Goal: Find specific page/section: Find specific page/section

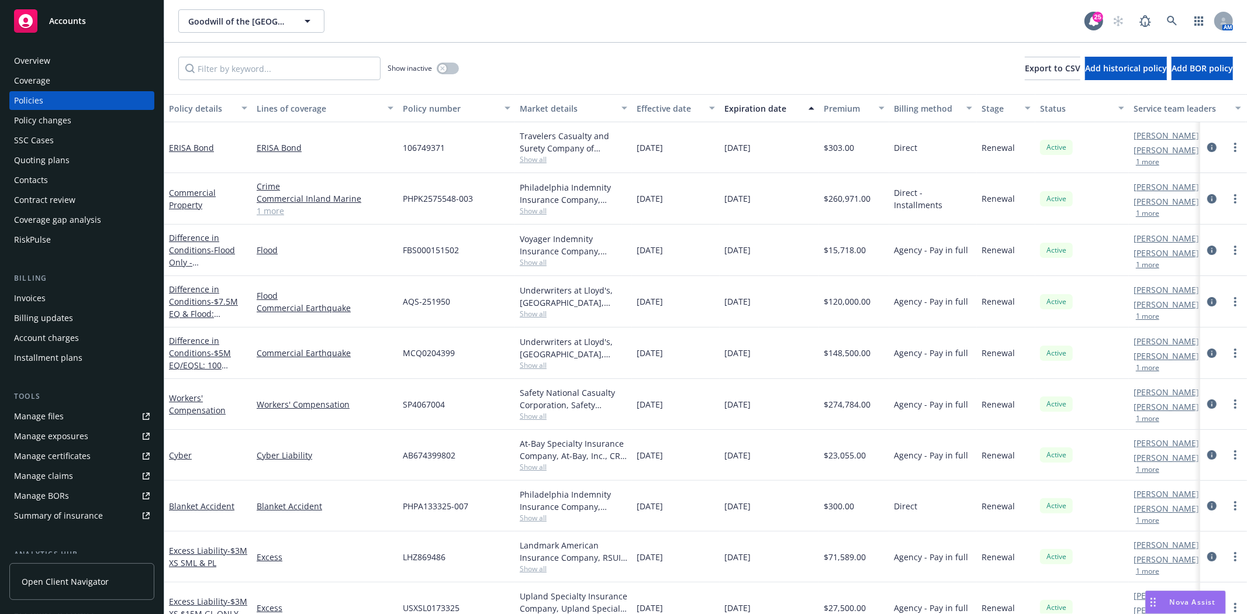
click at [100, 26] on div "Accounts" at bounding box center [82, 20] width 136 height 23
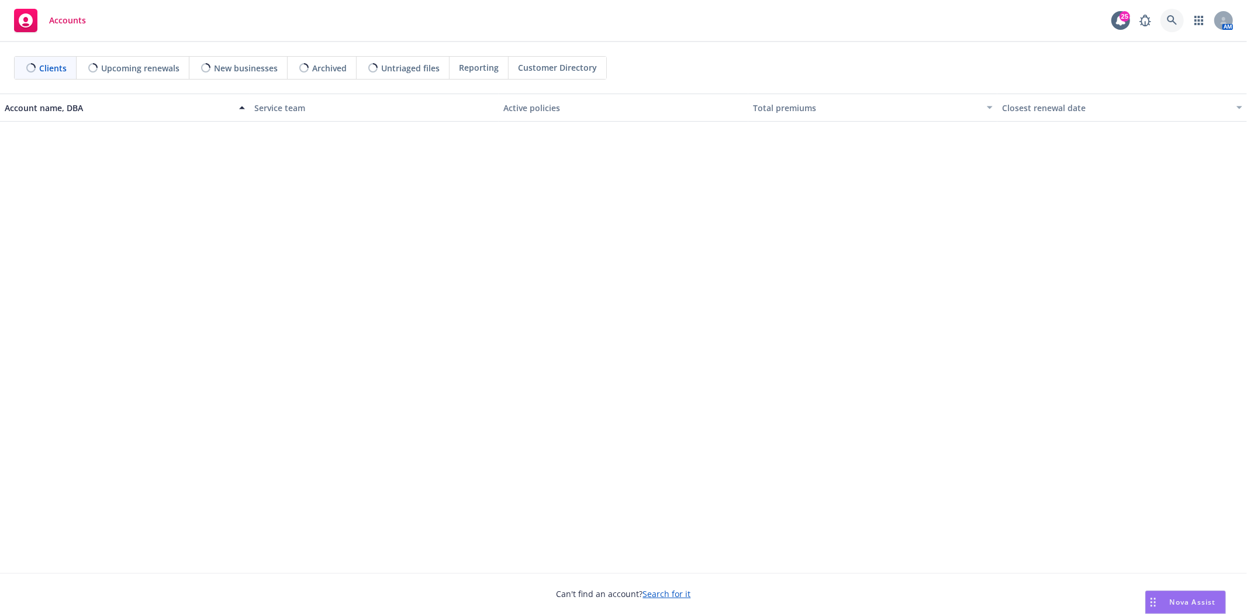
click at [1172, 22] on icon at bounding box center [1172, 20] width 10 height 10
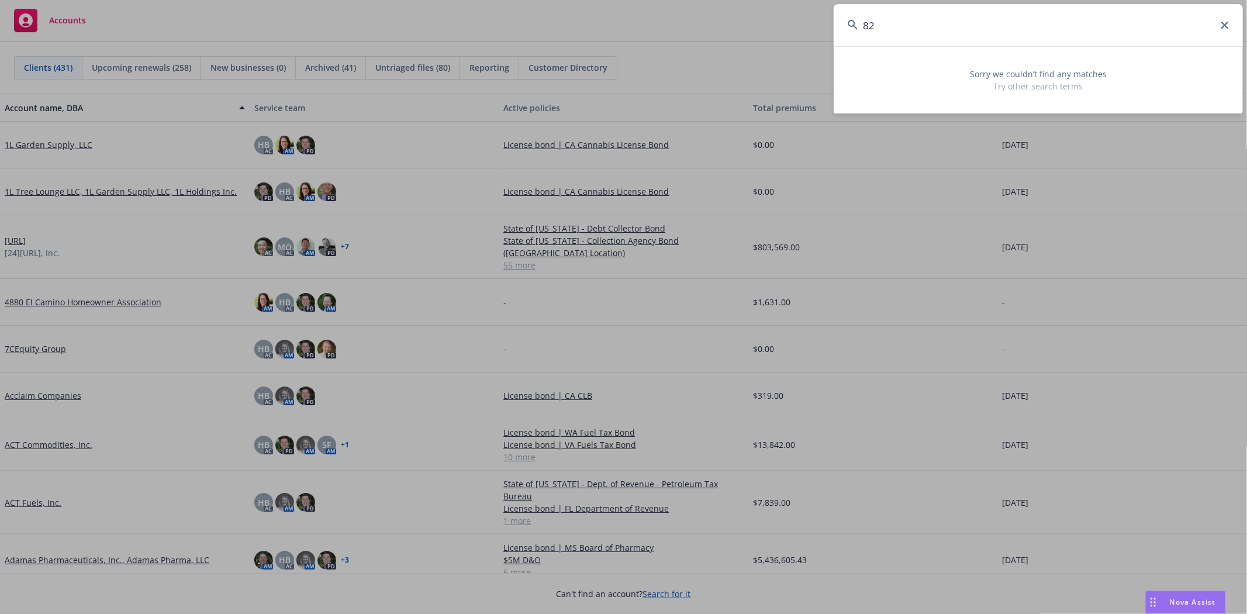
type input "8"
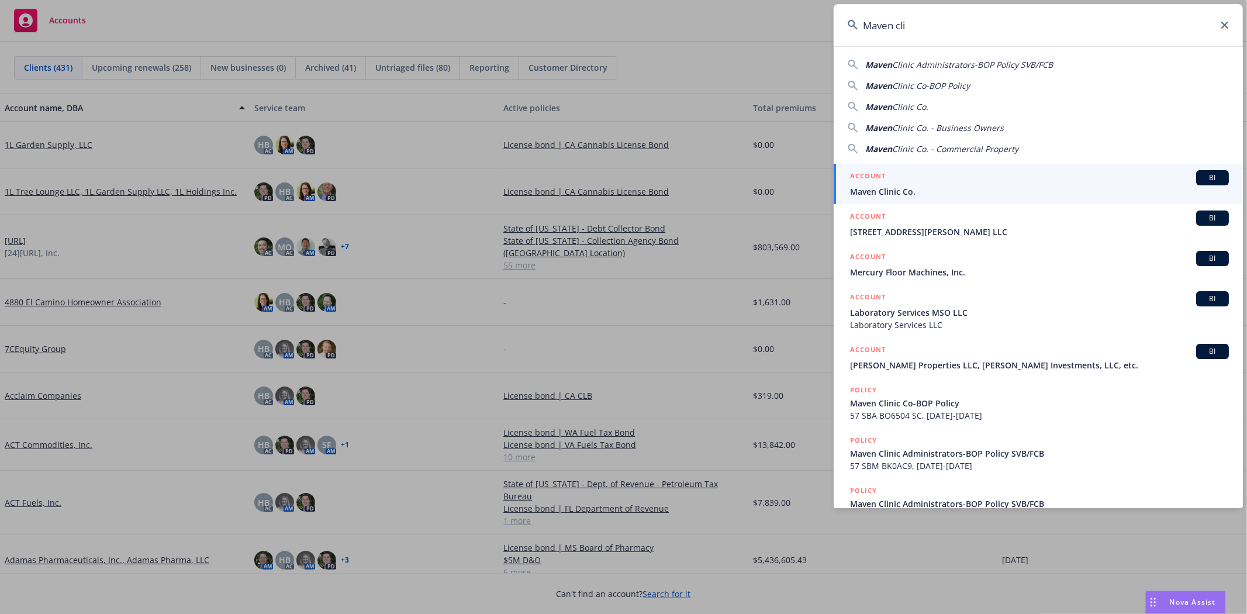
type input "Maven cli"
click at [903, 189] on span "Maven Clinic Co." at bounding box center [1039, 191] width 379 height 12
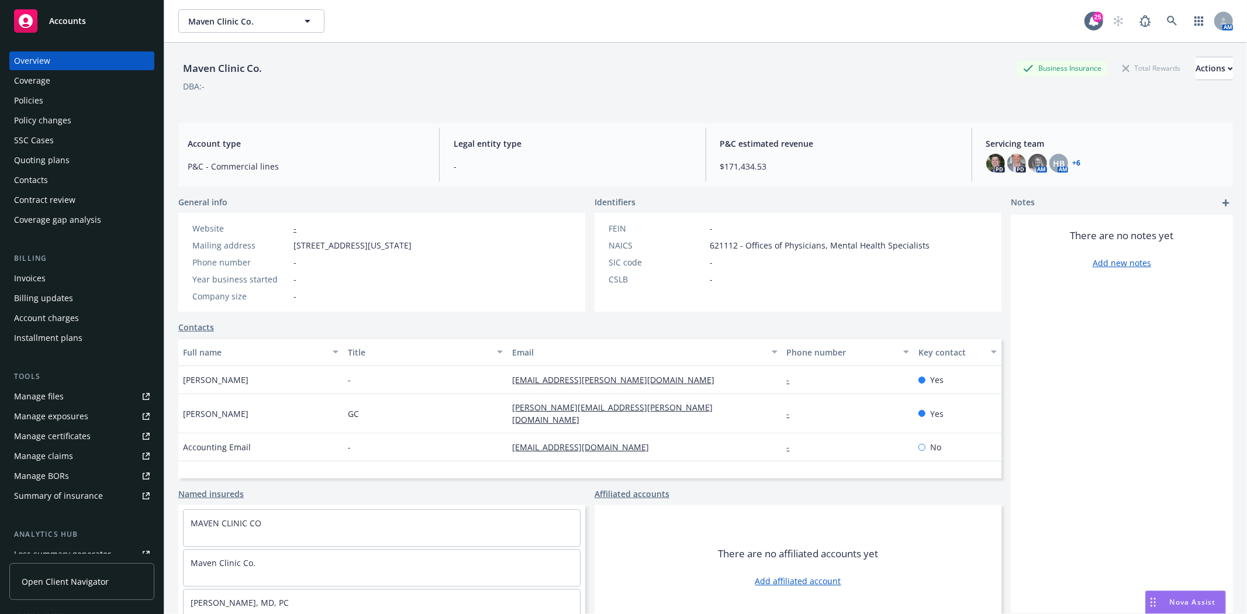
click at [78, 100] on div "Policies" at bounding box center [82, 100] width 136 height 19
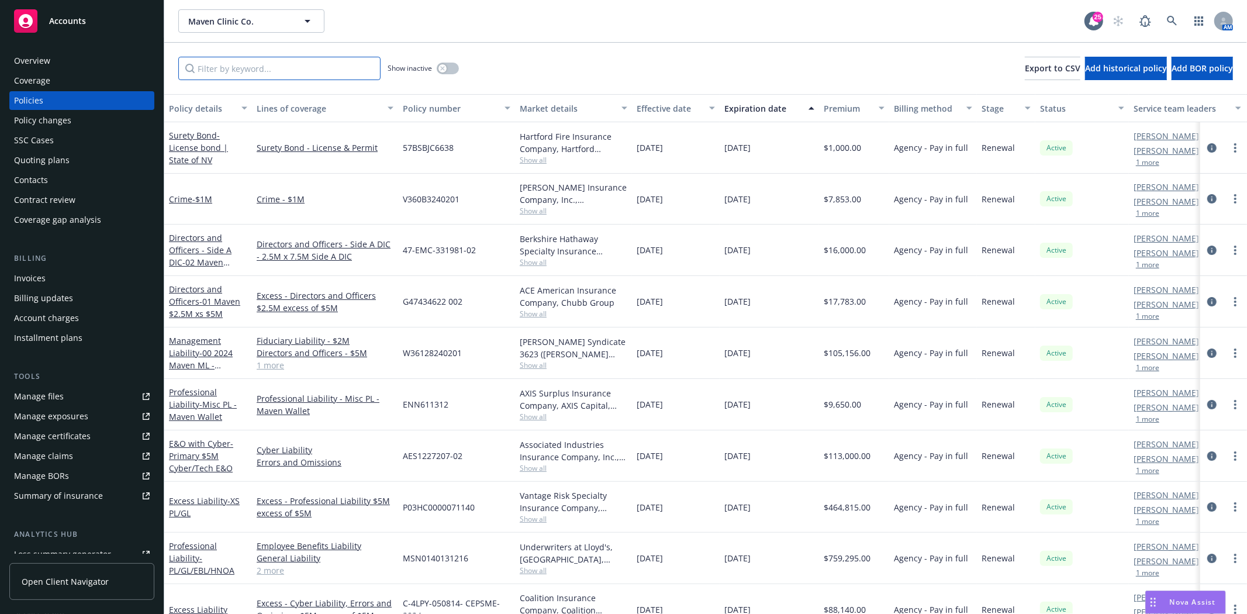
click at [331, 74] on input "Filter by keyword..." at bounding box center [279, 68] width 202 height 23
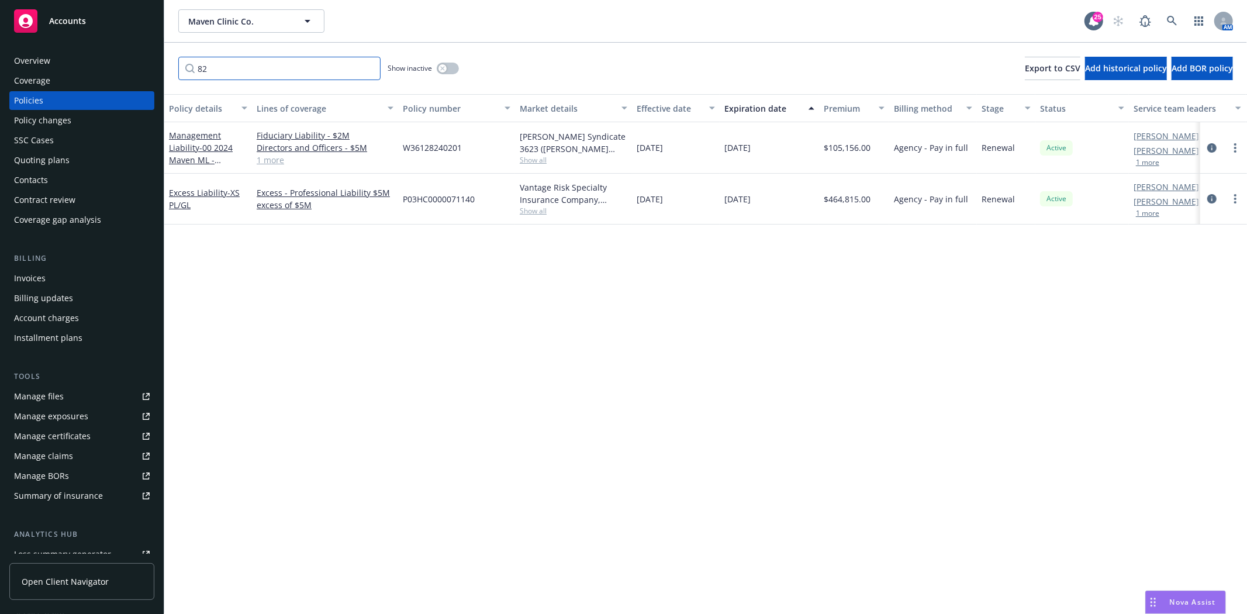
type input "8"
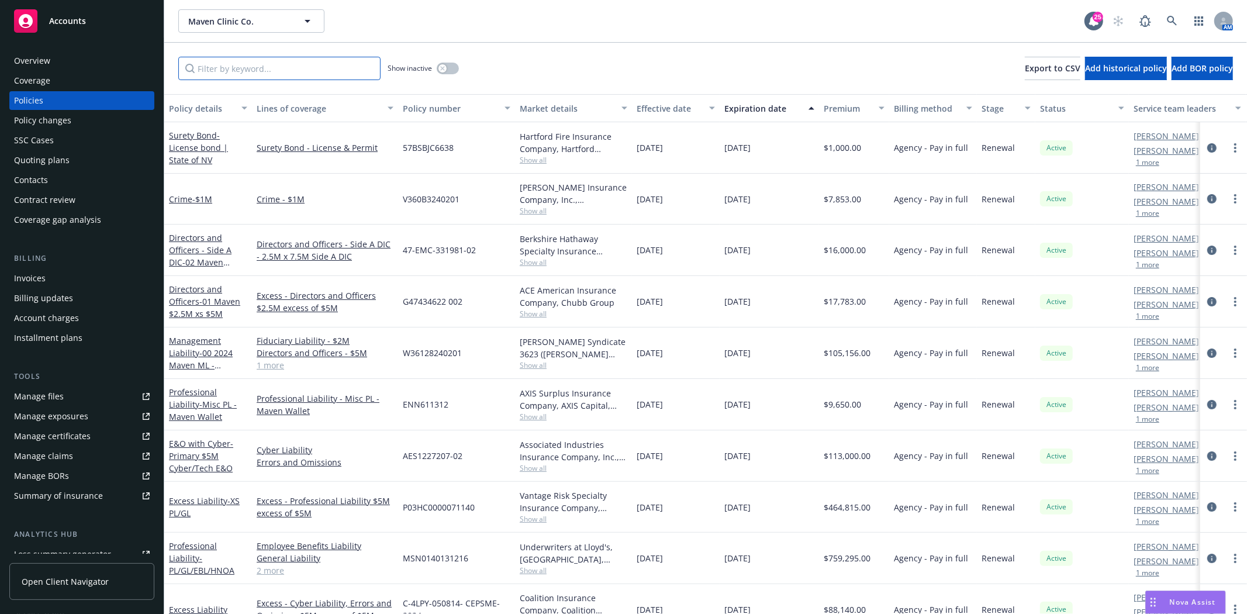
click at [237, 64] on input "Filter by keyword..." at bounding box center [279, 68] width 202 height 23
type input "terrorism"
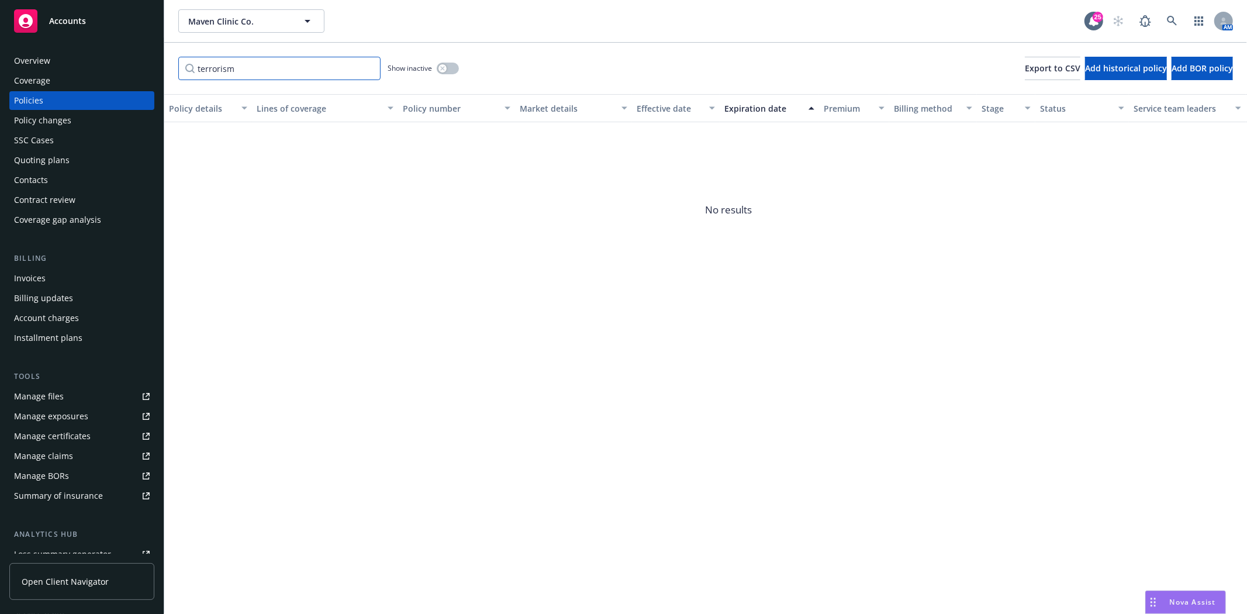
click at [288, 67] on input "terrorism" at bounding box center [279, 68] width 202 height 23
type input "8263"
click at [448, 68] on button "button" at bounding box center [448, 69] width 22 height 12
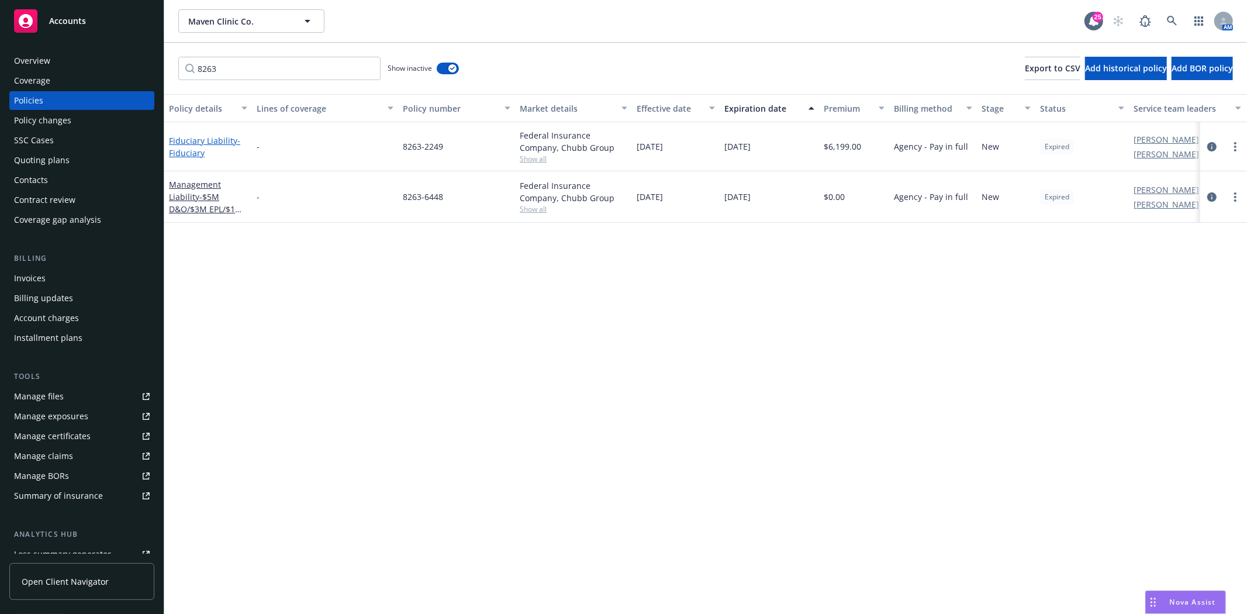
click at [181, 148] on span "- Fiduciary" at bounding box center [204, 146] width 71 height 23
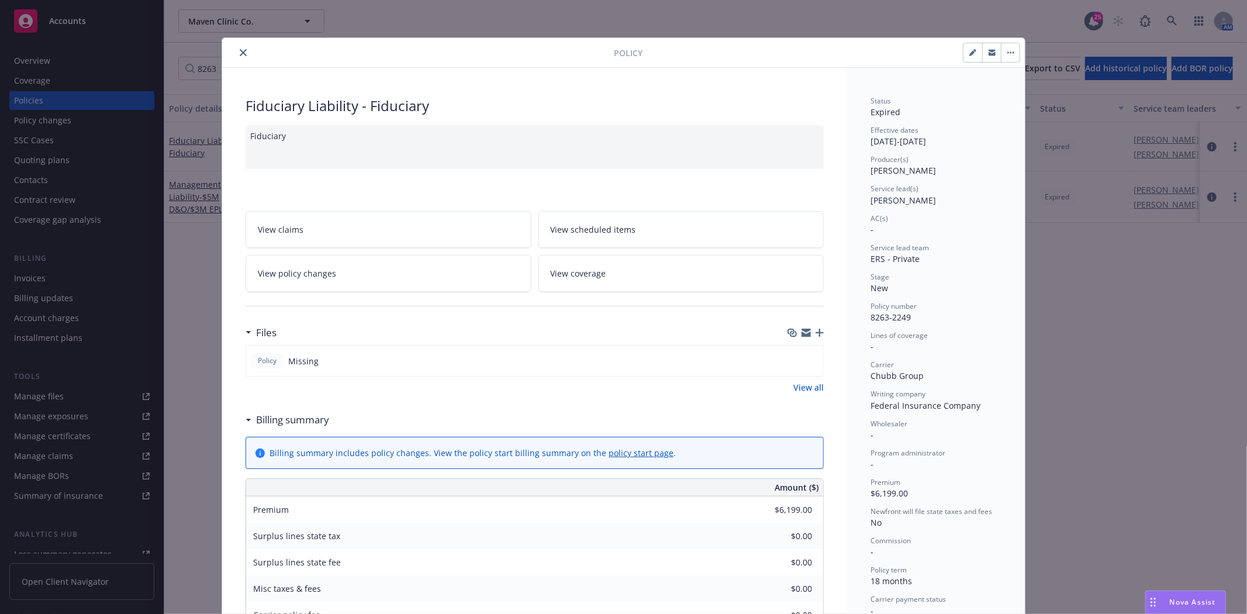
click at [229, 50] on div at bounding box center [420, 53] width 387 height 14
click at [240, 51] on icon "close" at bounding box center [243, 52] width 7 height 7
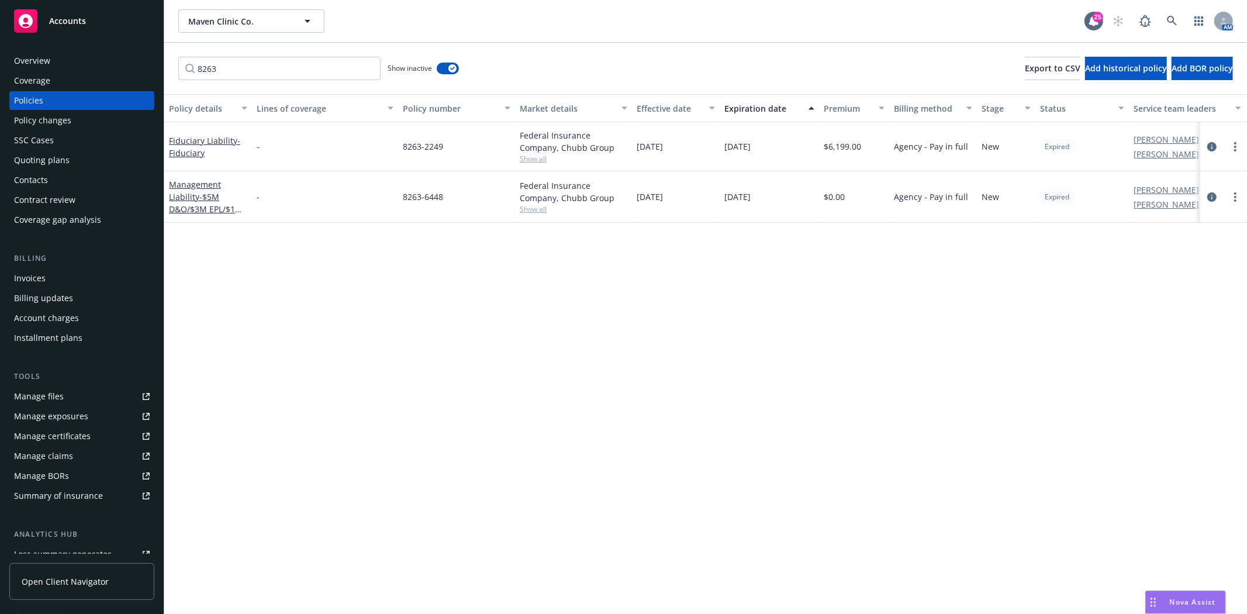
click at [97, 25] on div "Accounts" at bounding box center [82, 20] width 136 height 23
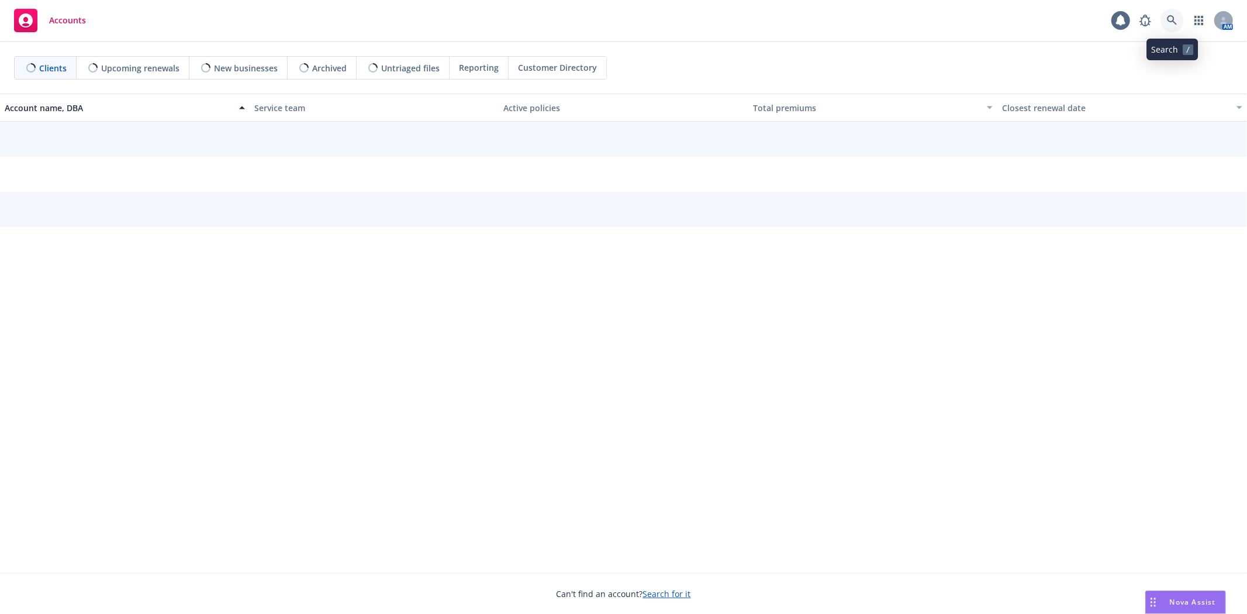
click at [1173, 20] on icon at bounding box center [1172, 20] width 10 height 10
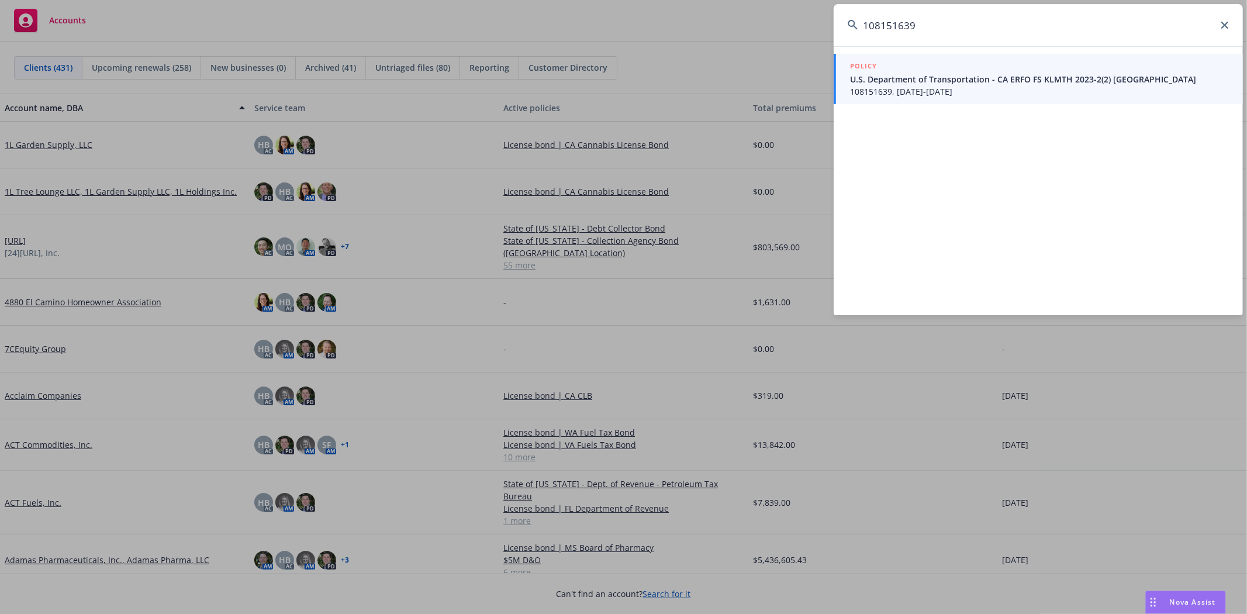
type input "108151639"
click at [936, 79] on span "U.S. Department of Transportation - CA ERFO FS KLMTH 2023-2(2) [GEOGRAPHIC_DATA]" at bounding box center [1039, 79] width 379 height 12
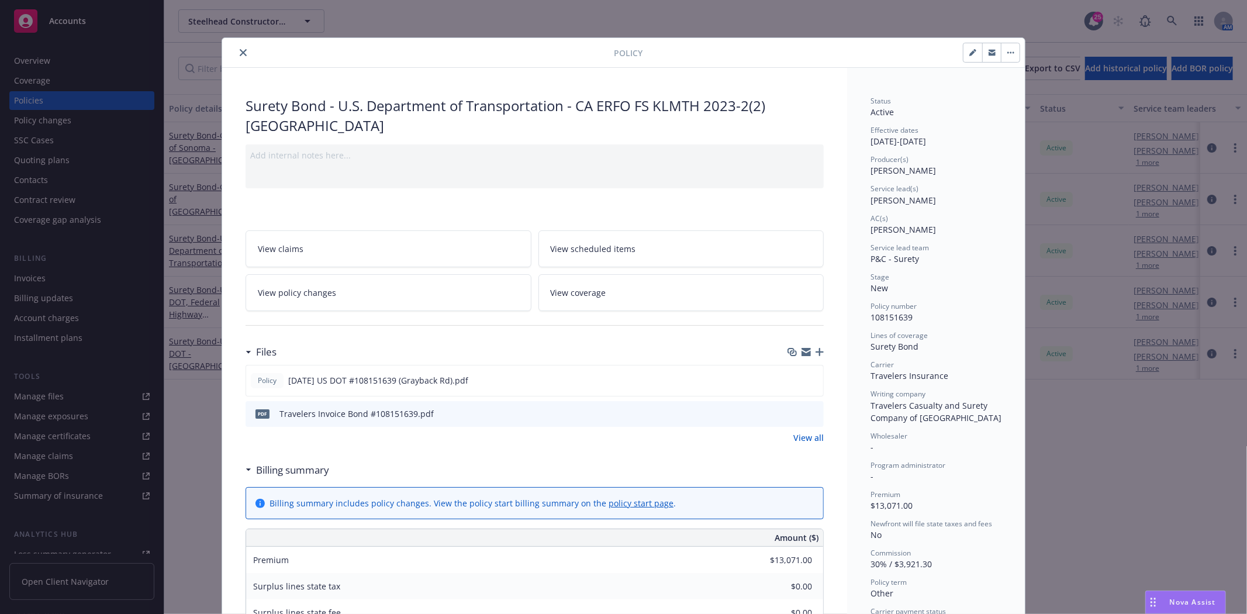
click at [240, 54] on icon "close" at bounding box center [243, 52] width 7 height 7
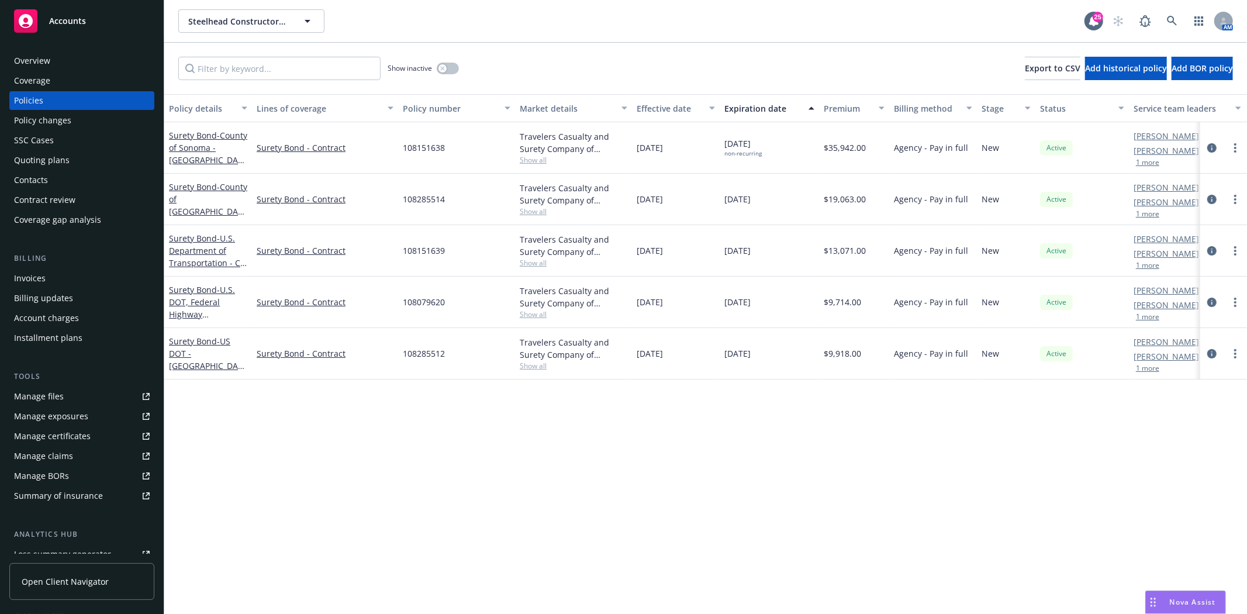
click at [44, 273] on div "Invoices" at bounding box center [30, 278] width 32 height 19
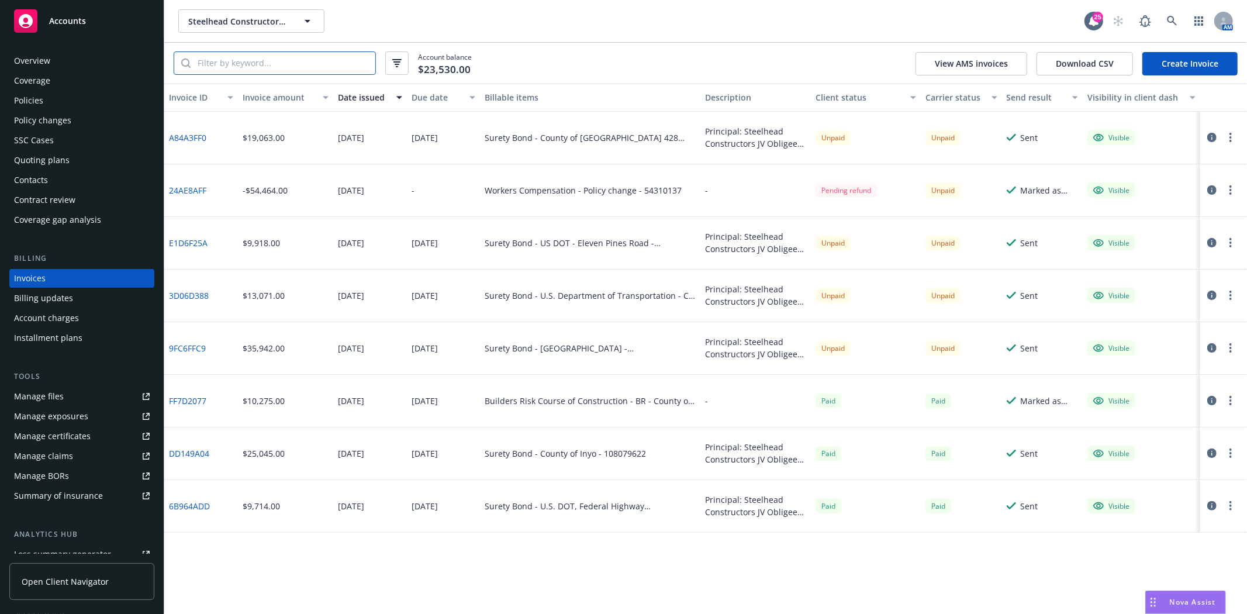
click at [272, 53] on input "search" at bounding box center [283, 63] width 185 height 22
paste input "108151639"
type input "108151639"
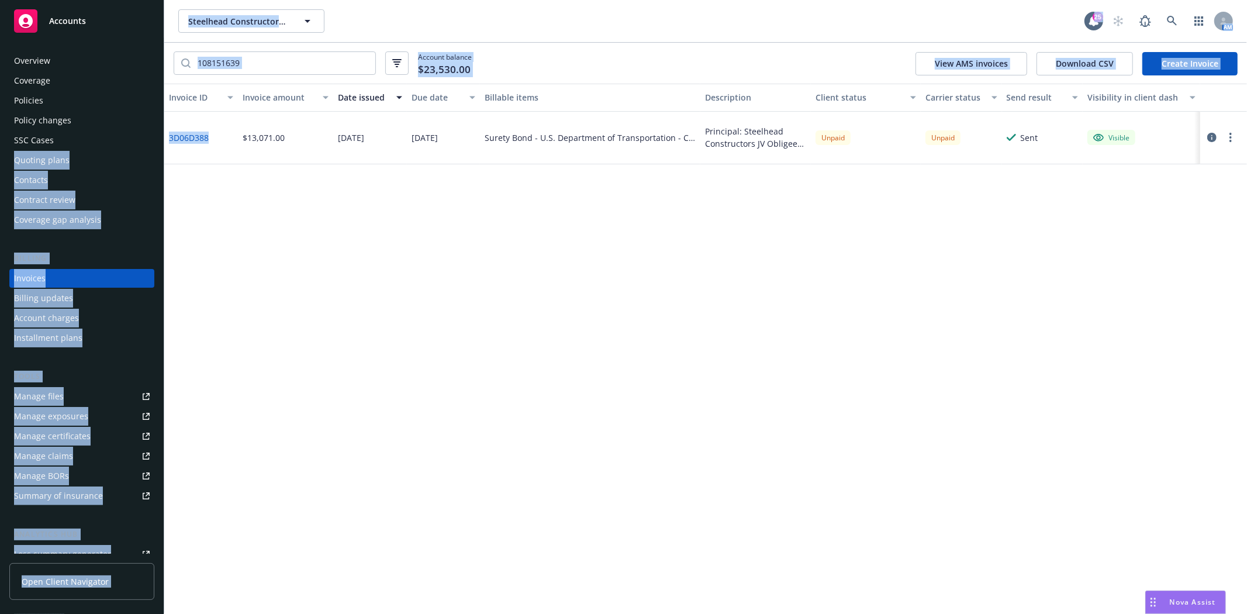
drag, startPoint x: 217, startPoint y: 138, endPoint x: 213, endPoint y: 162, distance: 24.9
click at [149, 141] on div "Accounts Overview Coverage Policies Policy changes SSC Cases Quoting plans Cont…" at bounding box center [623, 307] width 1247 height 614
click at [228, 172] on div "Invoice ID Invoice amount Date issued Due date Billable items Description Clien…" at bounding box center [705, 349] width 1083 height 530
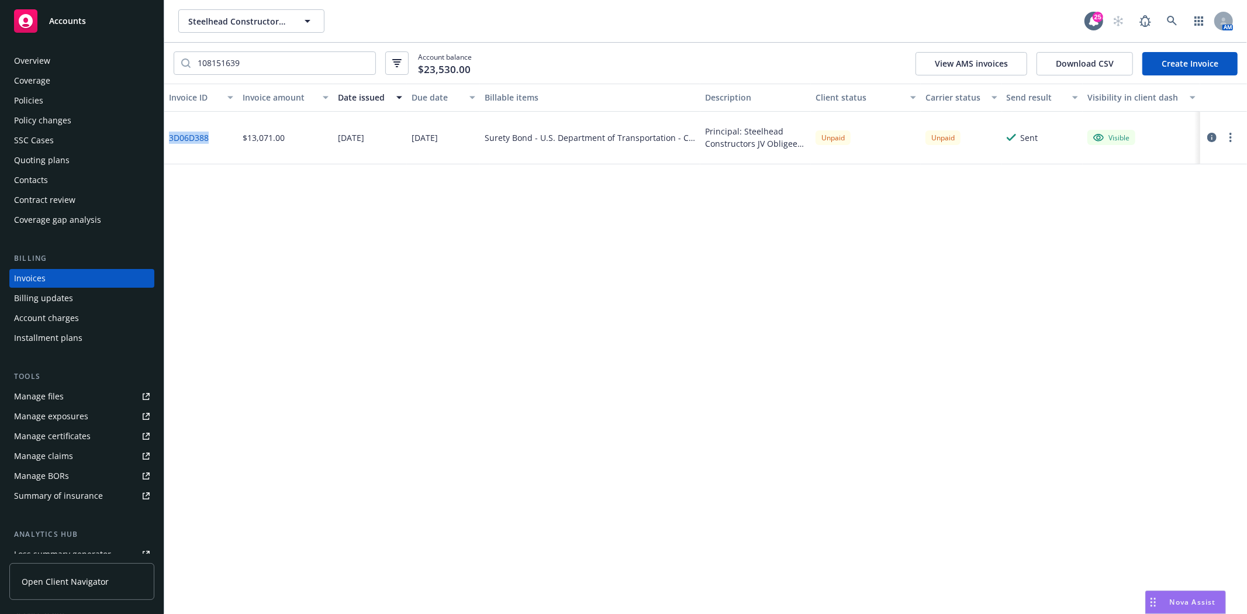
drag, startPoint x: 212, startPoint y: 141, endPoint x: 167, endPoint y: 138, distance: 45.7
click at [167, 138] on div "3D06D388" at bounding box center [201, 138] width 74 height 53
copy link "3D06D388"
